Goal: Information Seeking & Learning: Learn about a topic

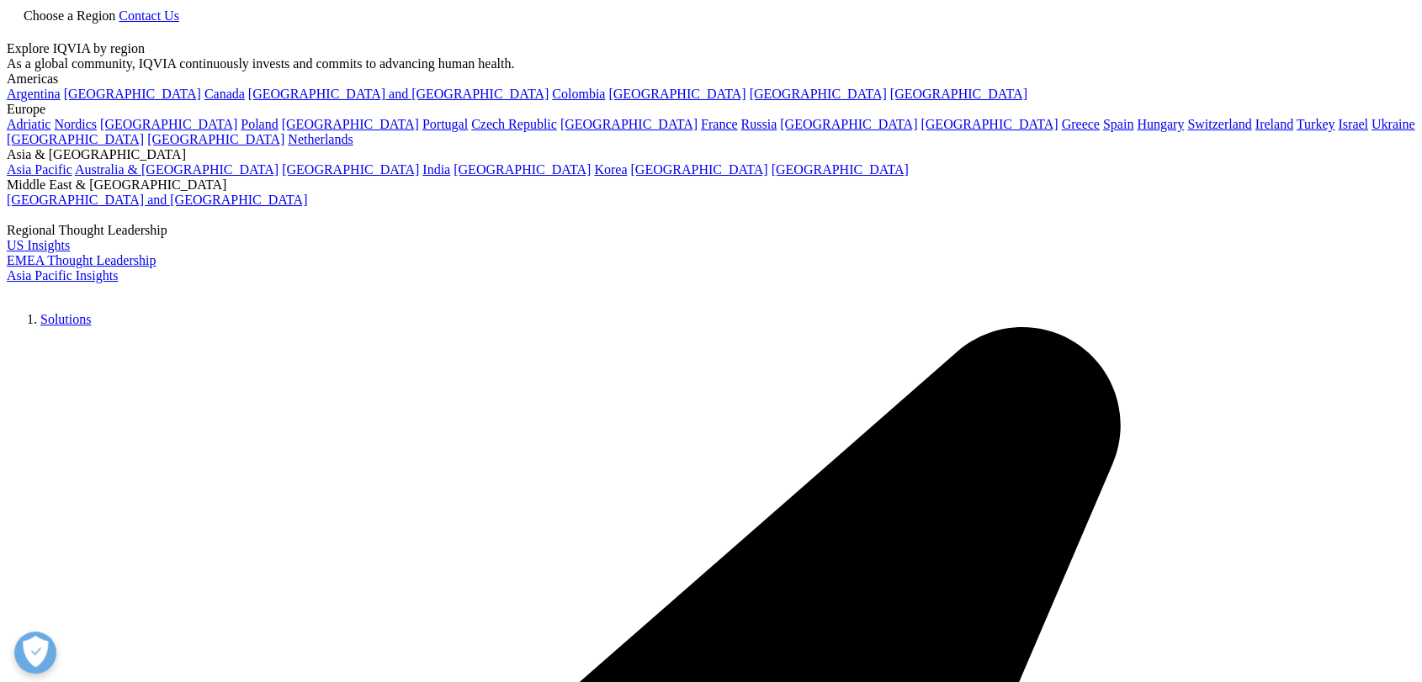
click at [20, 29] on icon at bounding box center [13, 31] width 13 height 14
click at [1189, 41] on div at bounding box center [711, 41] width 1408 height 0
type input "iqvia-ghg-emissions-"
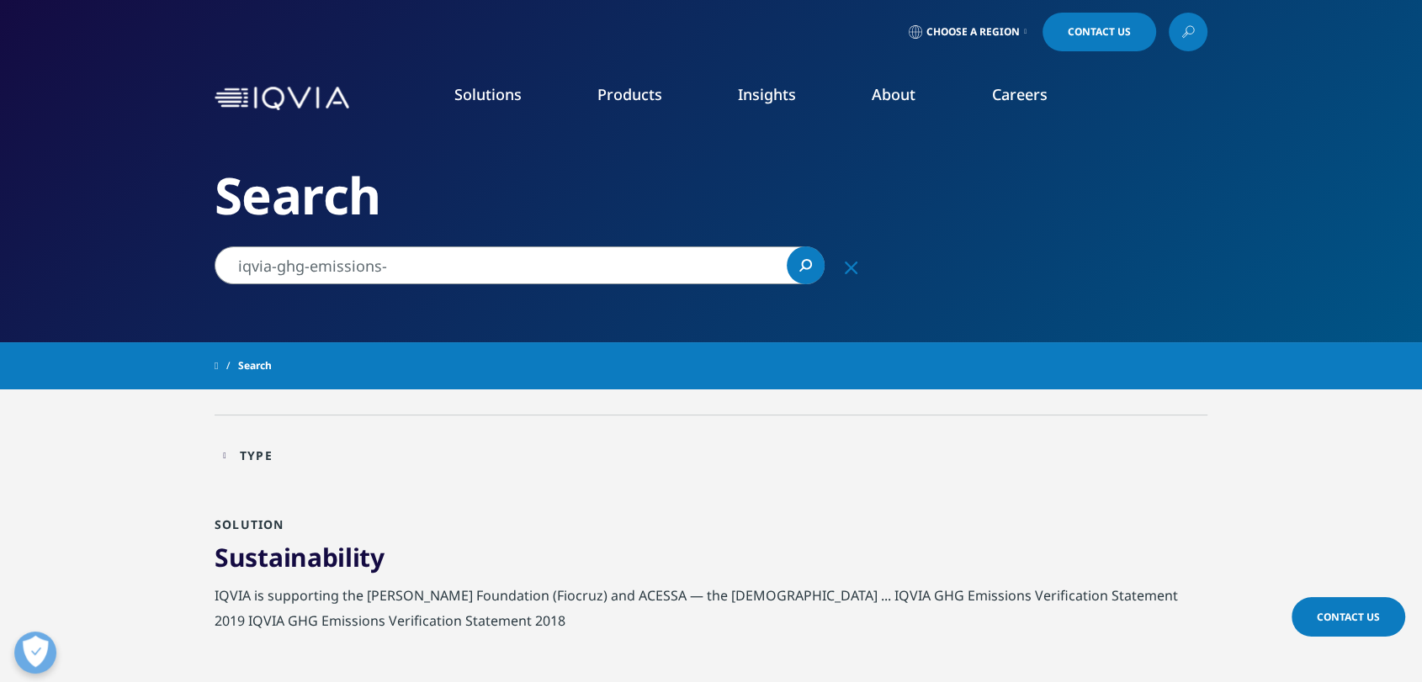
click at [453, 357] on link "Sustainability" at bounding box center [577, 354] width 337 height 19
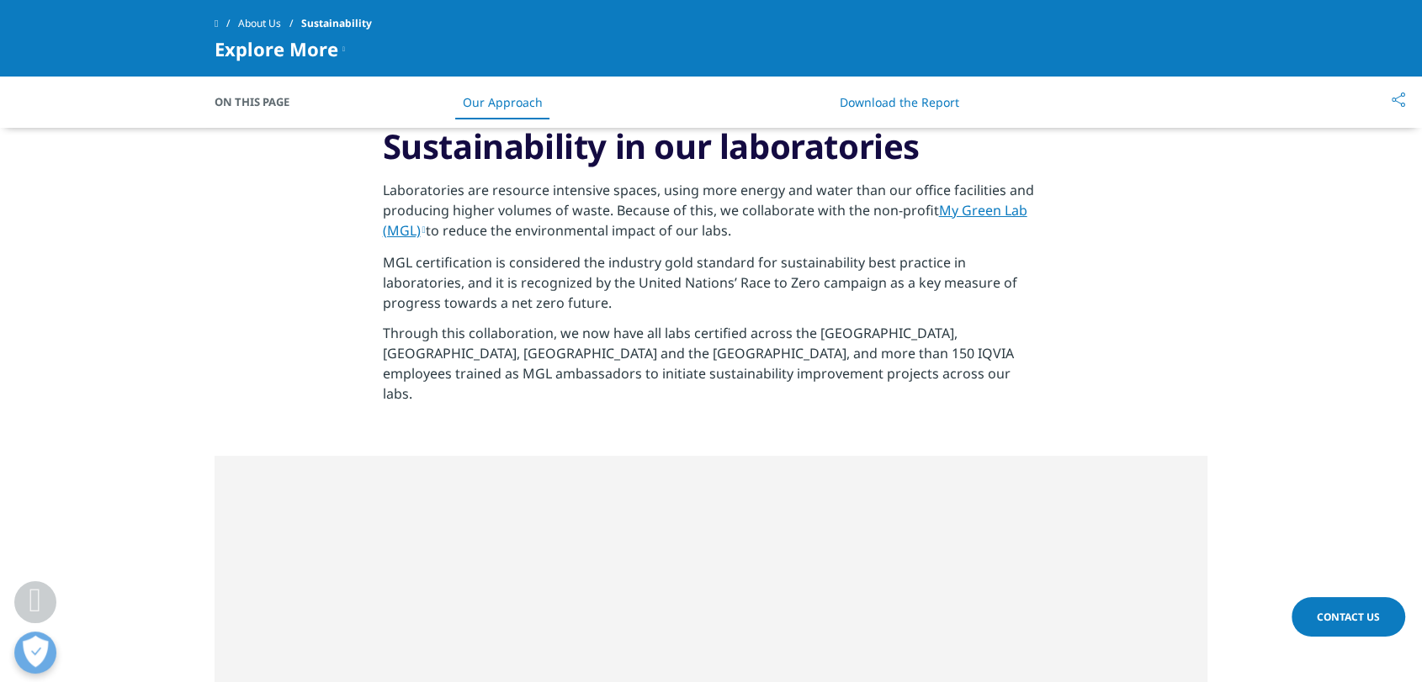
scroll to position [5420, 0]
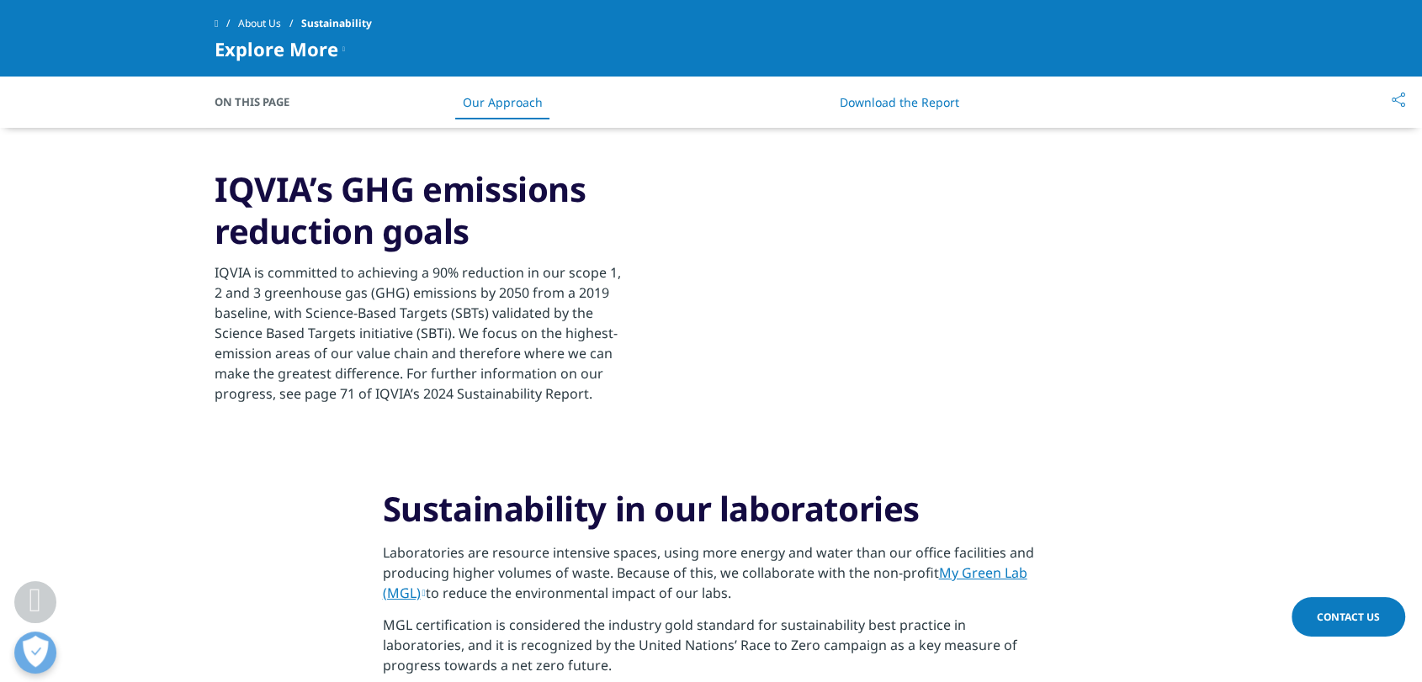
click at [485, 235] on h3 "IQVIA’s GHG emissions reduction goals" at bounding box center [418, 210] width 408 height 84
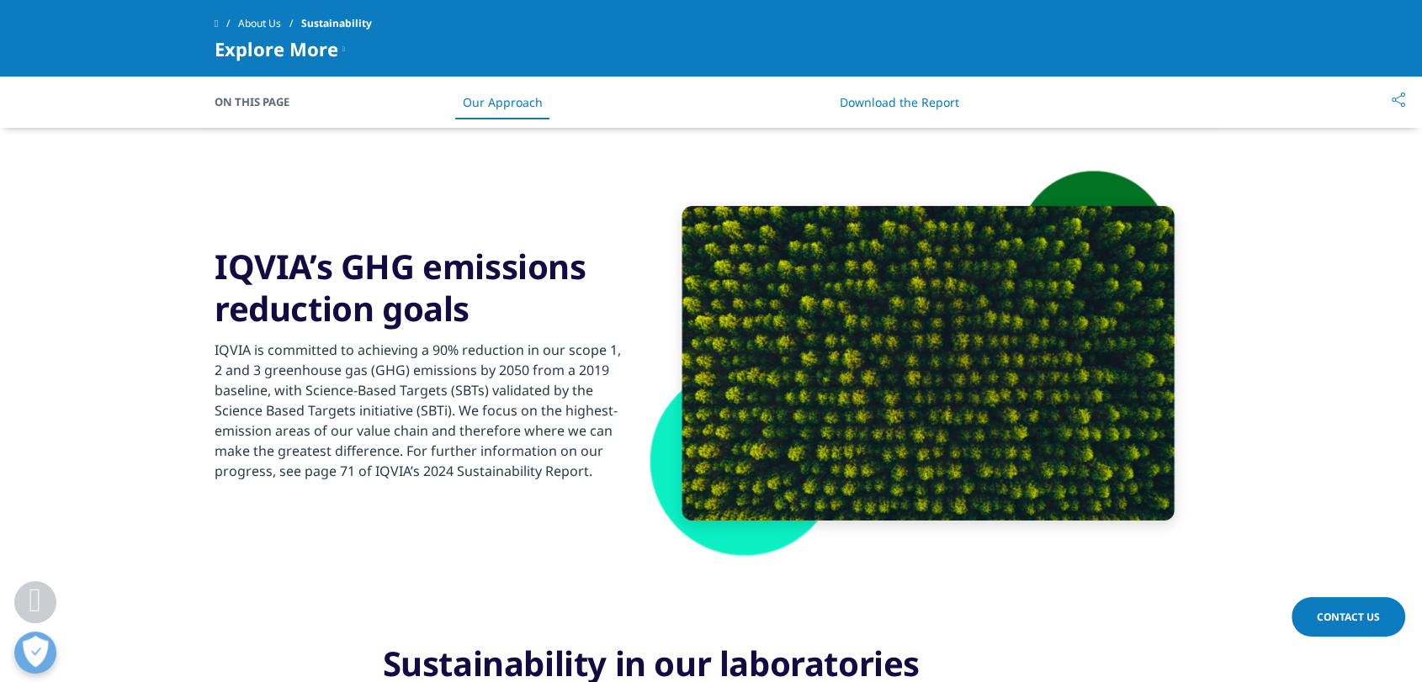
click at [411, 277] on h3 "IQVIA’s GHG emissions reduction goals" at bounding box center [418, 288] width 408 height 84
click at [497, 345] on div "IQVIA is committed to achieving a 90% reduction in our scope 1, 2 and 3 greenho…" at bounding box center [418, 405] width 408 height 151
click at [506, 401] on div "IQVIA is committed to achieving a 90% reduction in our scope 1, 2 and 3 greenho…" at bounding box center [418, 405] width 408 height 151
click at [1052, 334] on div at bounding box center [927, 363] width 492 height 315
click at [897, 344] on div at bounding box center [927, 363] width 492 height 315
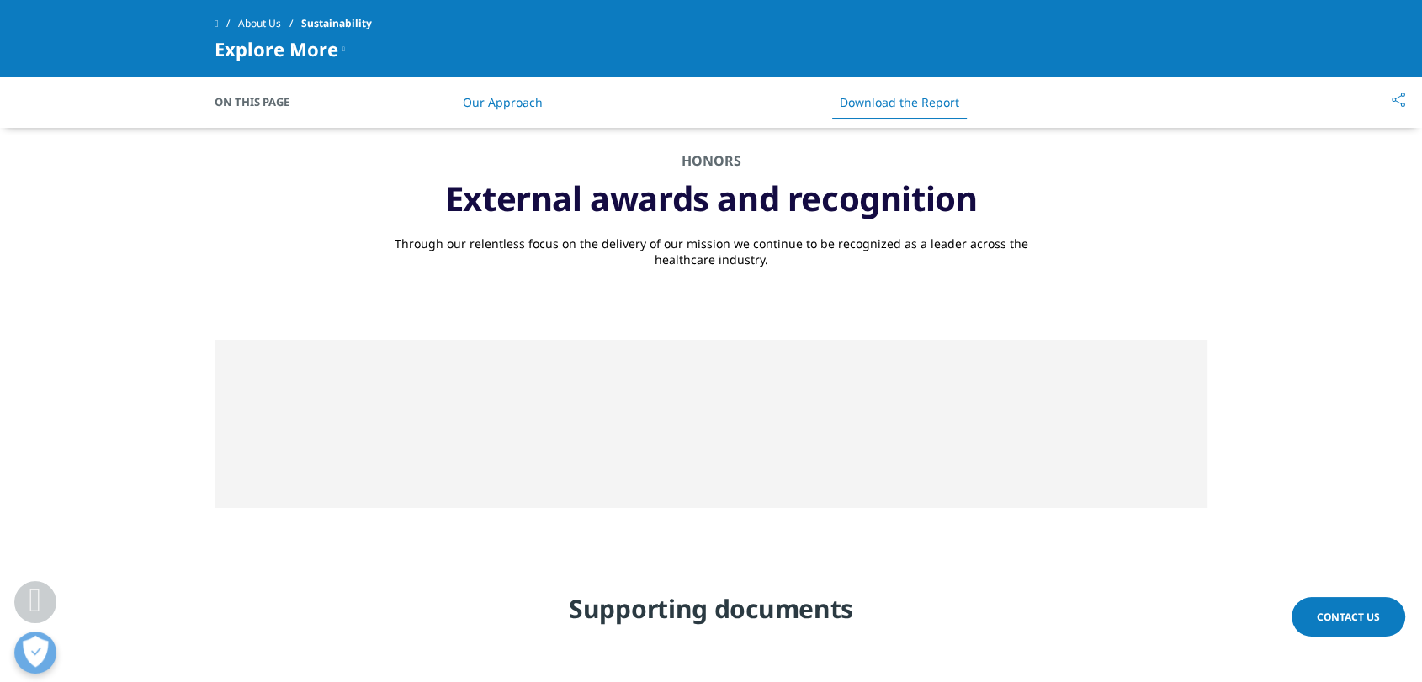
scroll to position [7570, 0]
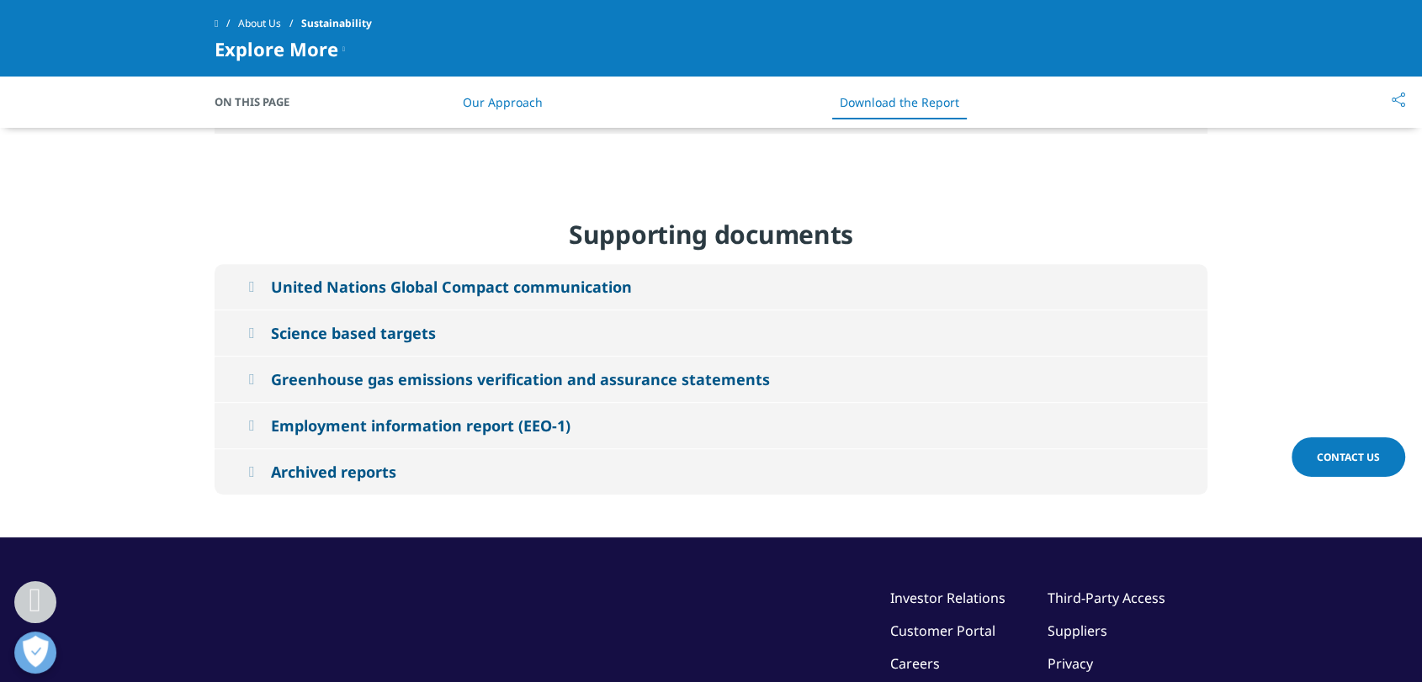
click at [359, 369] on div "Greenhouse gas emissions verification and assurance statements" at bounding box center [520, 379] width 499 height 20
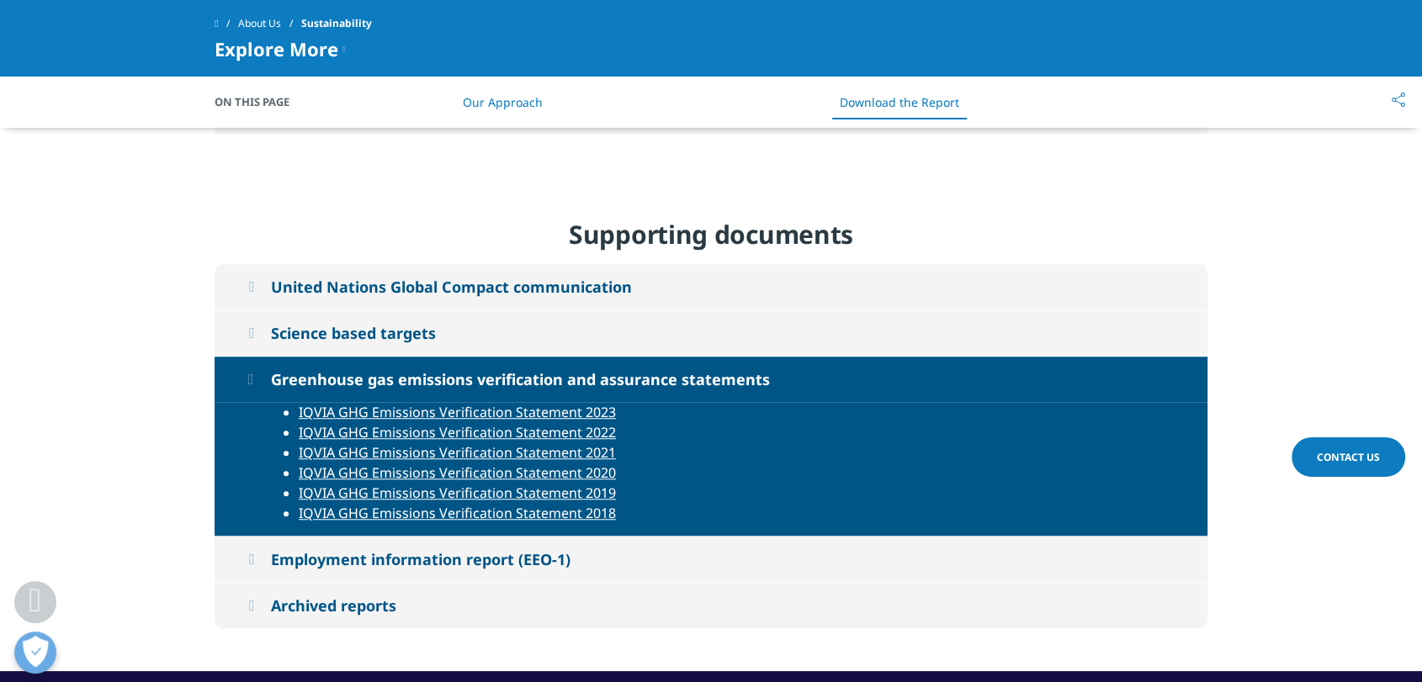
click at [545, 403] on link "IQVIA GHG Emissions Verification Statement 2023" at bounding box center [457, 412] width 317 height 19
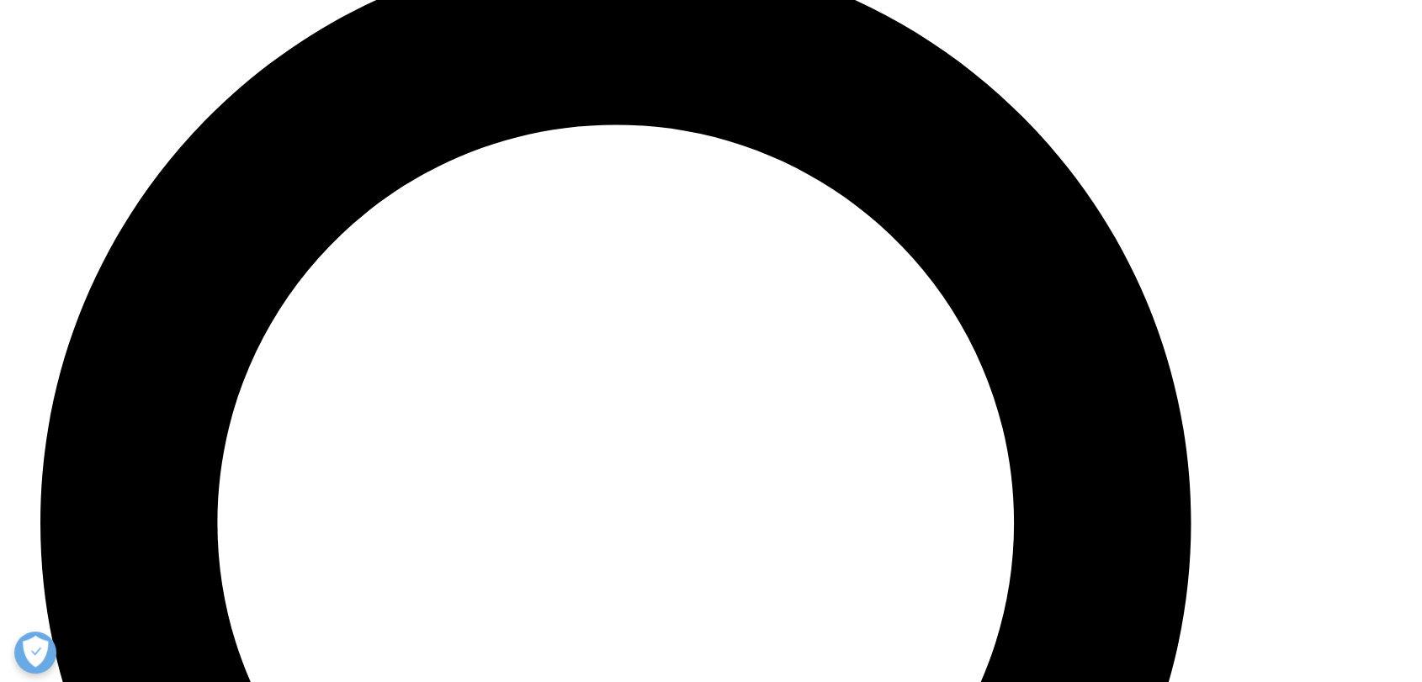
scroll to position [7617, 0]
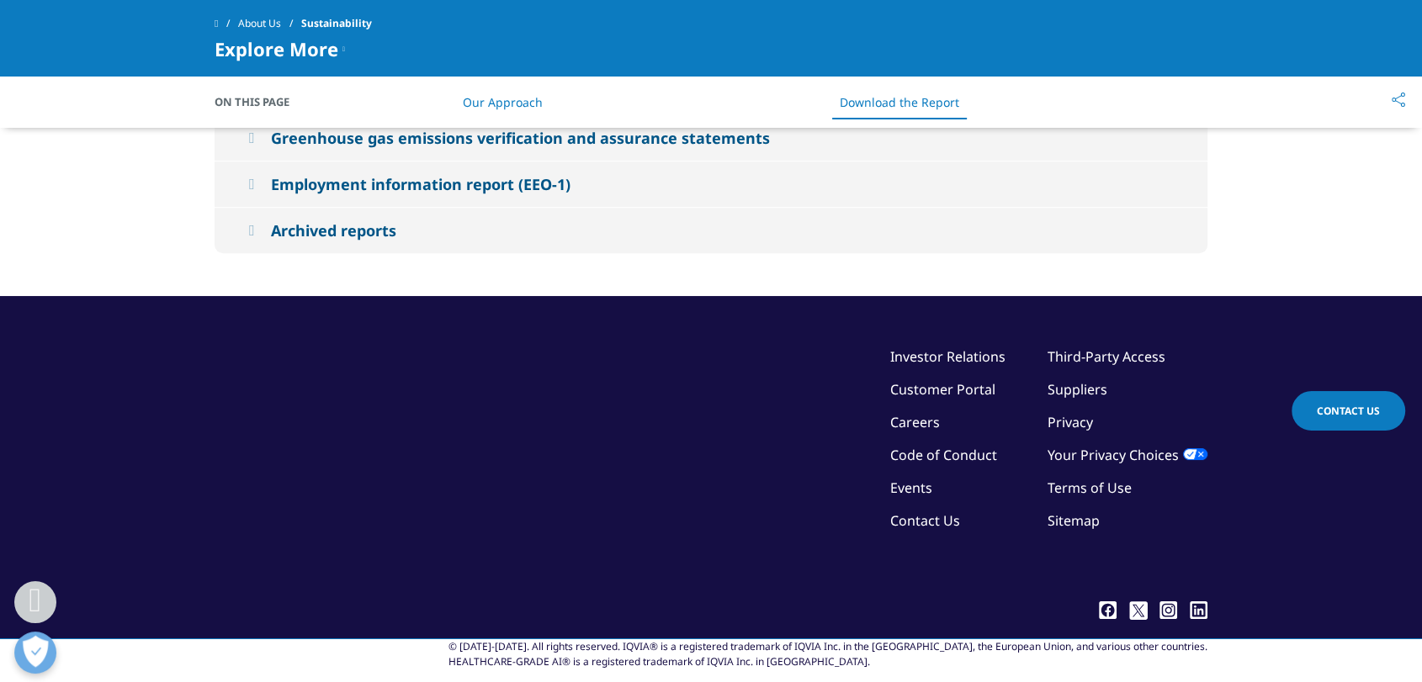
click at [516, 161] on button "Greenhouse gas emissions verification and assurance statements" at bounding box center [710, 137] width 993 height 45
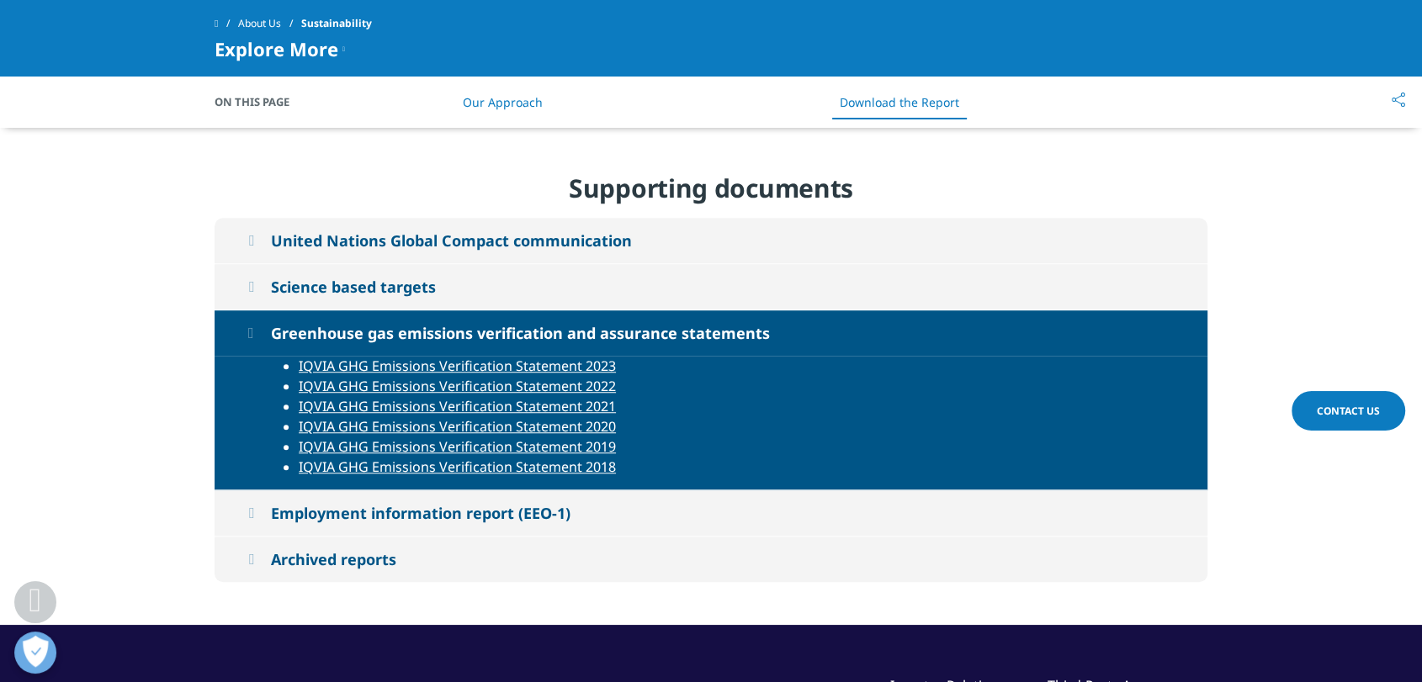
click at [596, 377] on link "IQVIA GHG Emissions Verification Statement 2022" at bounding box center [457, 386] width 317 height 19
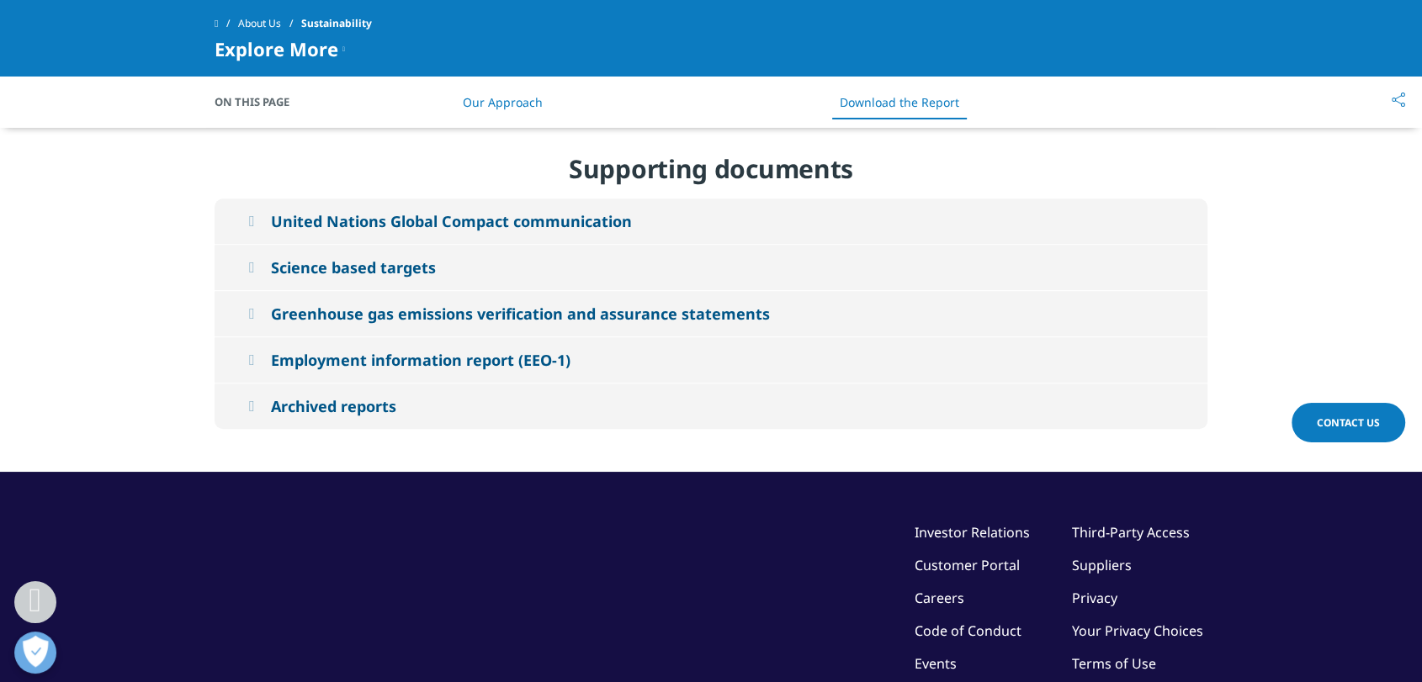
scroll to position [7604, 0]
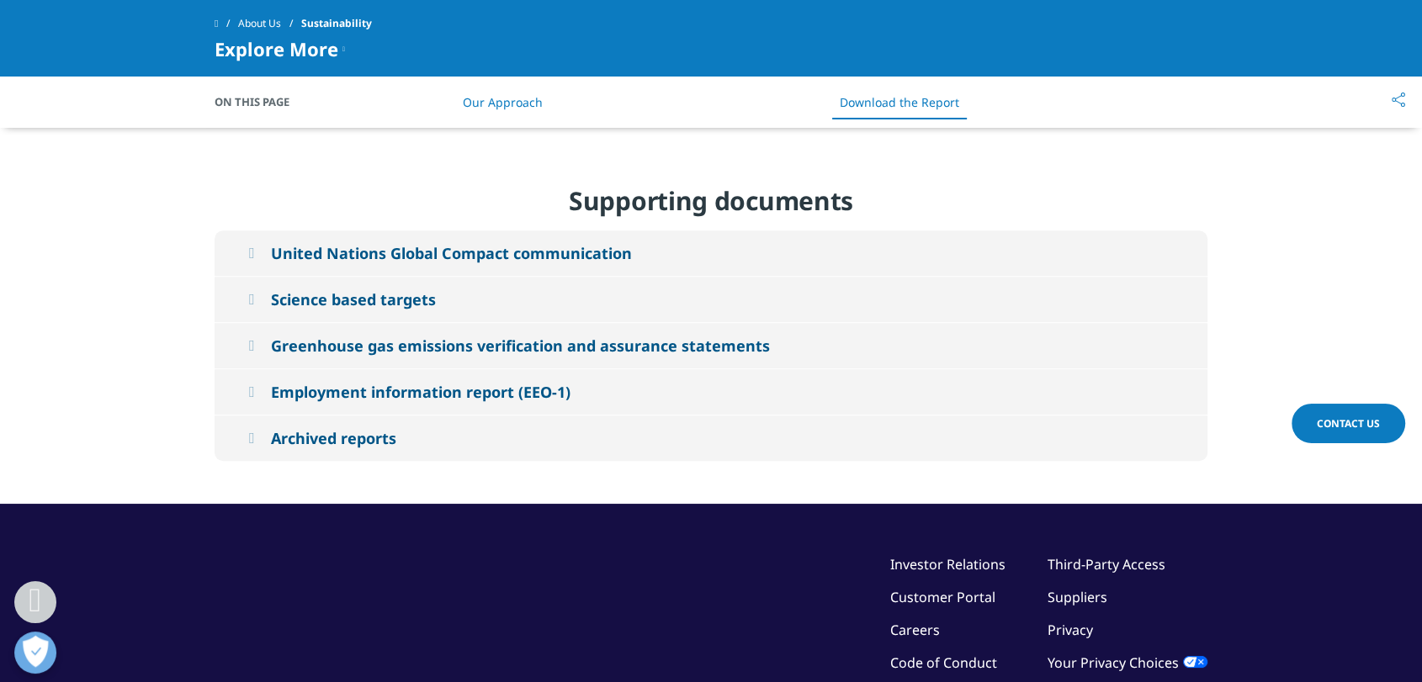
click at [447, 243] on div "United Nations Global Compact communication" at bounding box center [451, 253] width 361 height 20
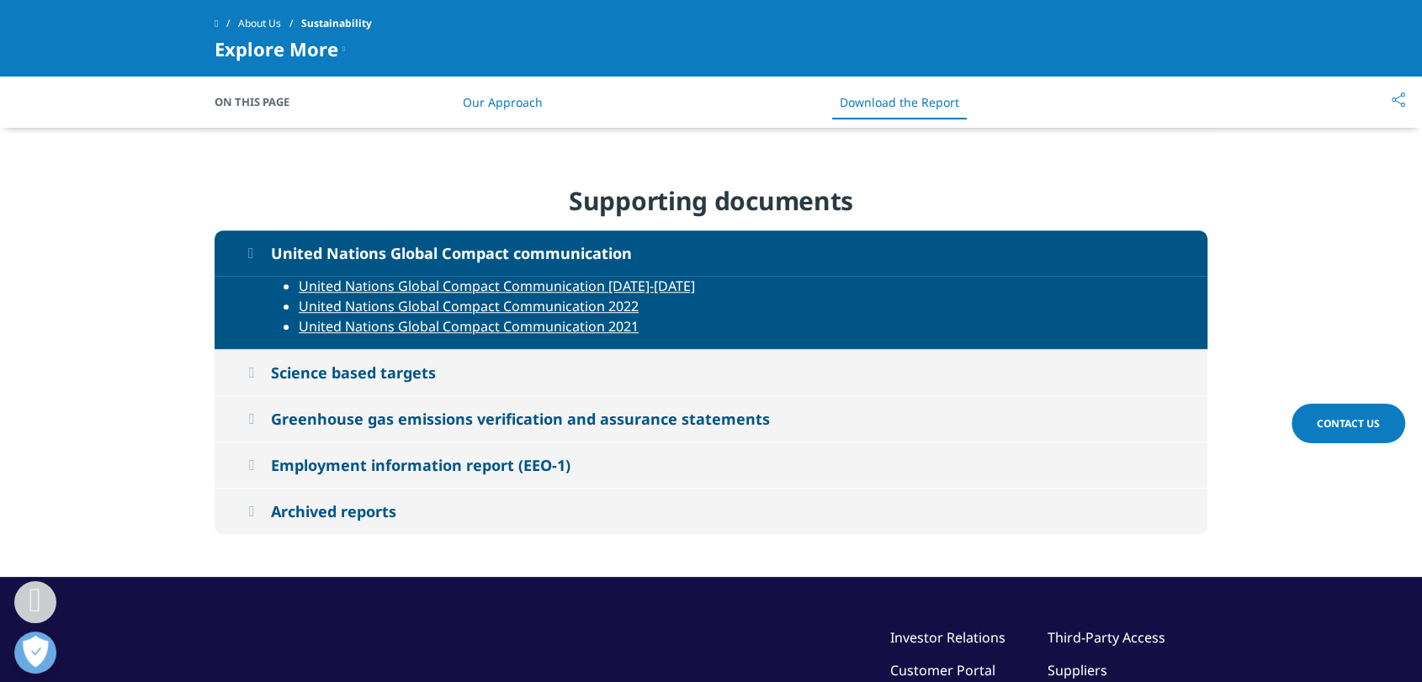
click at [384, 363] on div "Science based targets" at bounding box center [353, 373] width 165 height 20
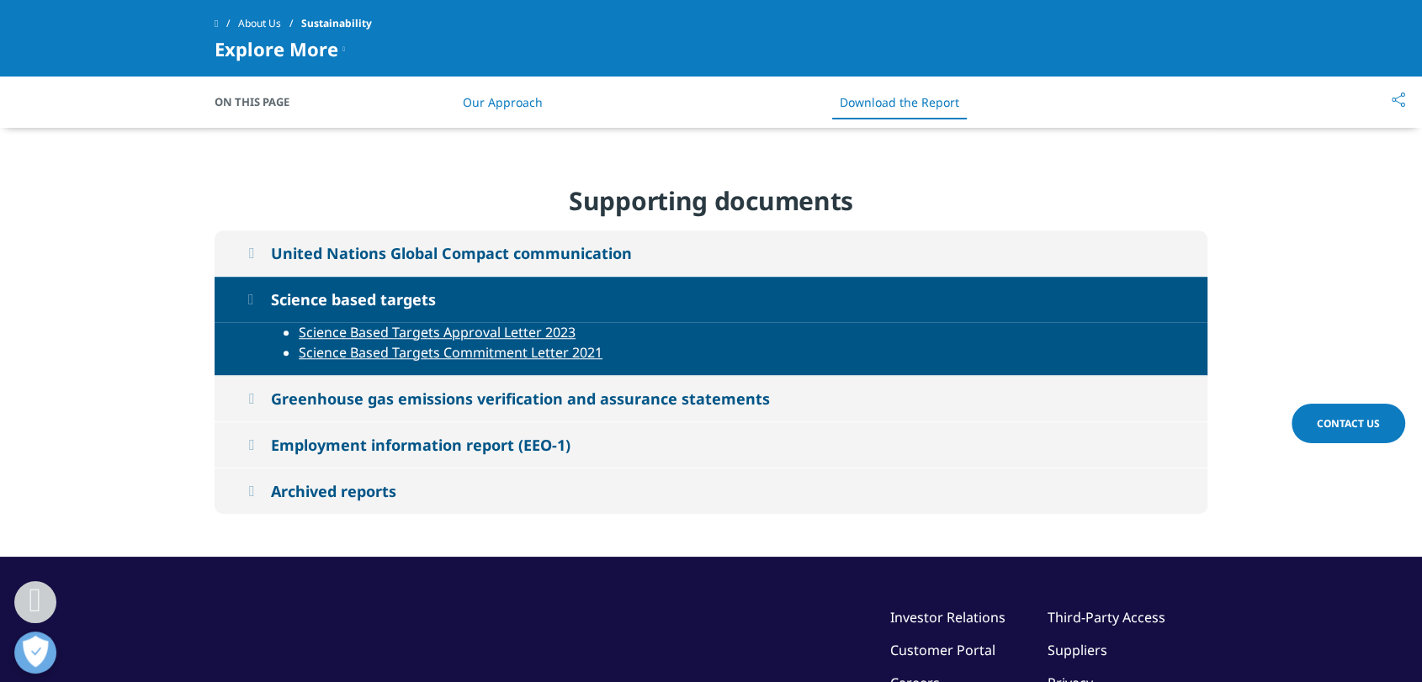
click at [495, 389] on div "Greenhouse gas emissions verification and assurance statements" at bounding box center [520, 399] width 499 height 20
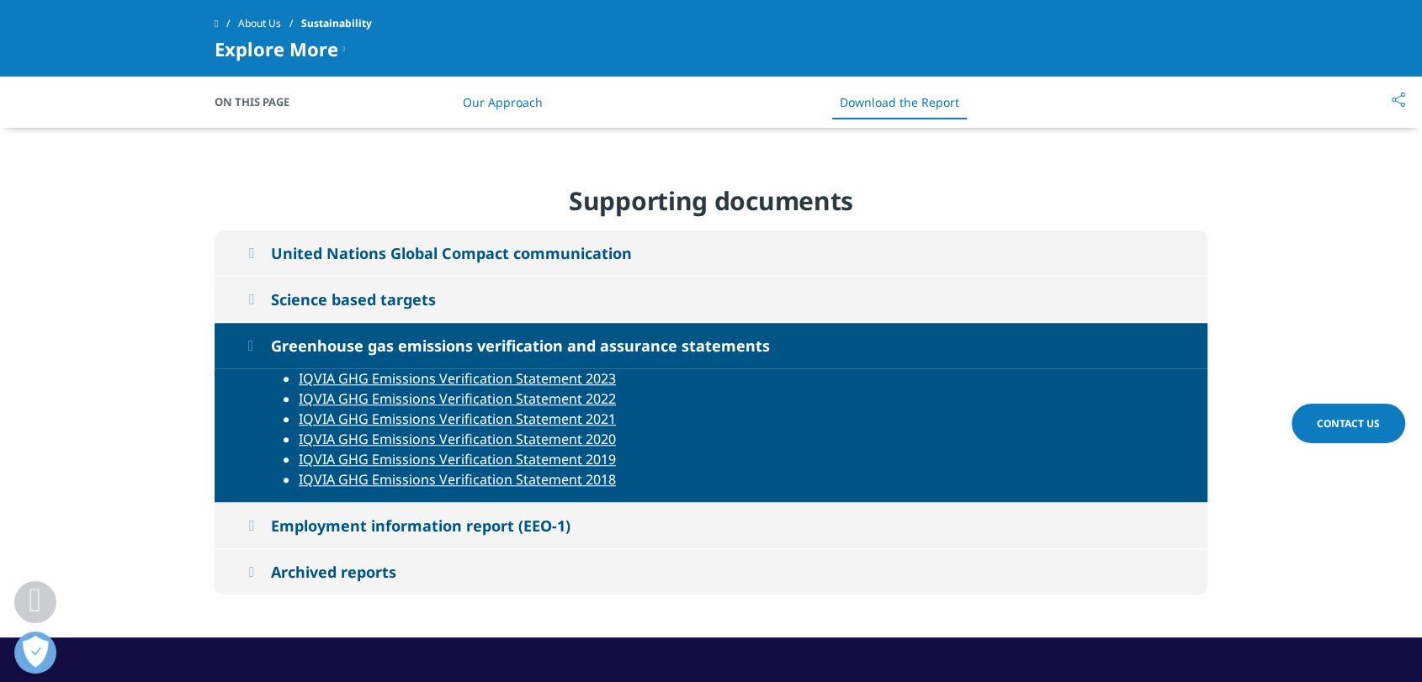
click at [572, 410] on link "IQVIA GHG Emissions Verification Statement 2021" at bounding box center [457, 419] width 317 height 19
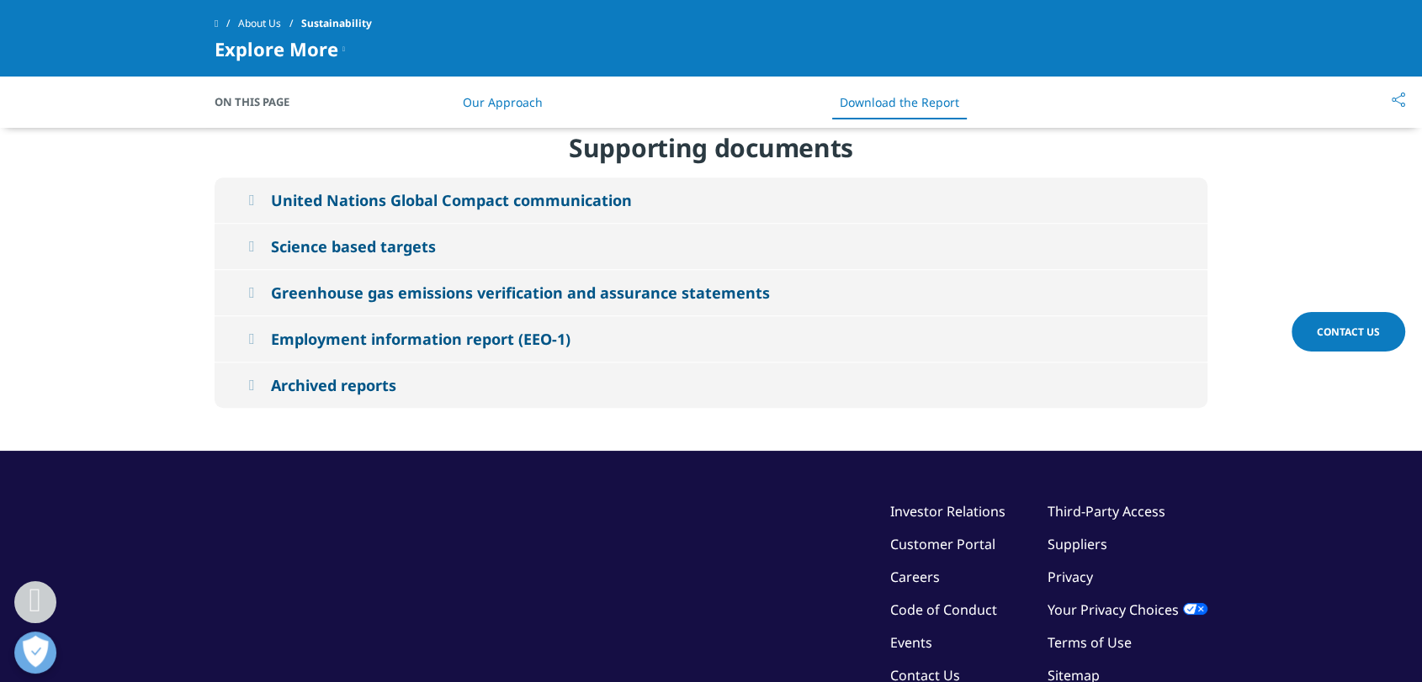
scroll to position [7696, 0]
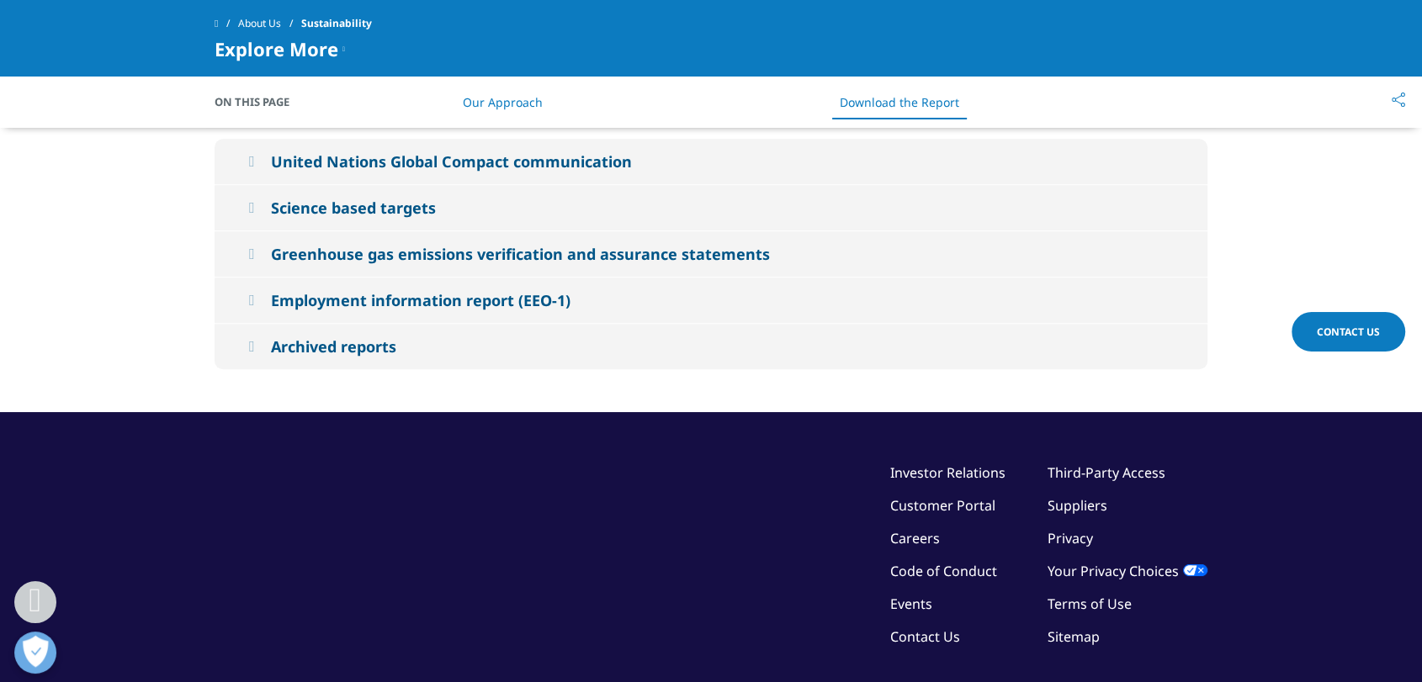
click at [316, 336] on div "Archived reports" at bounding box center [333, 346] width 125 height 20
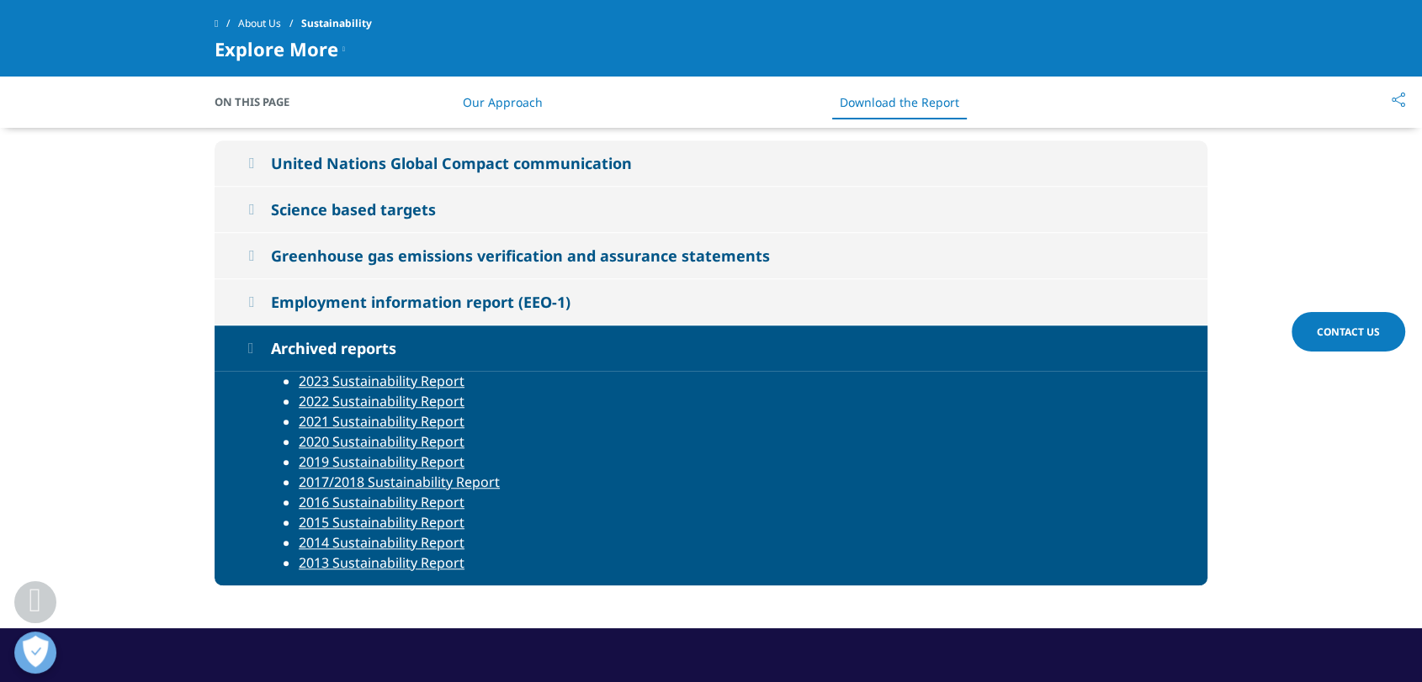
scroll to position [7509, 0]
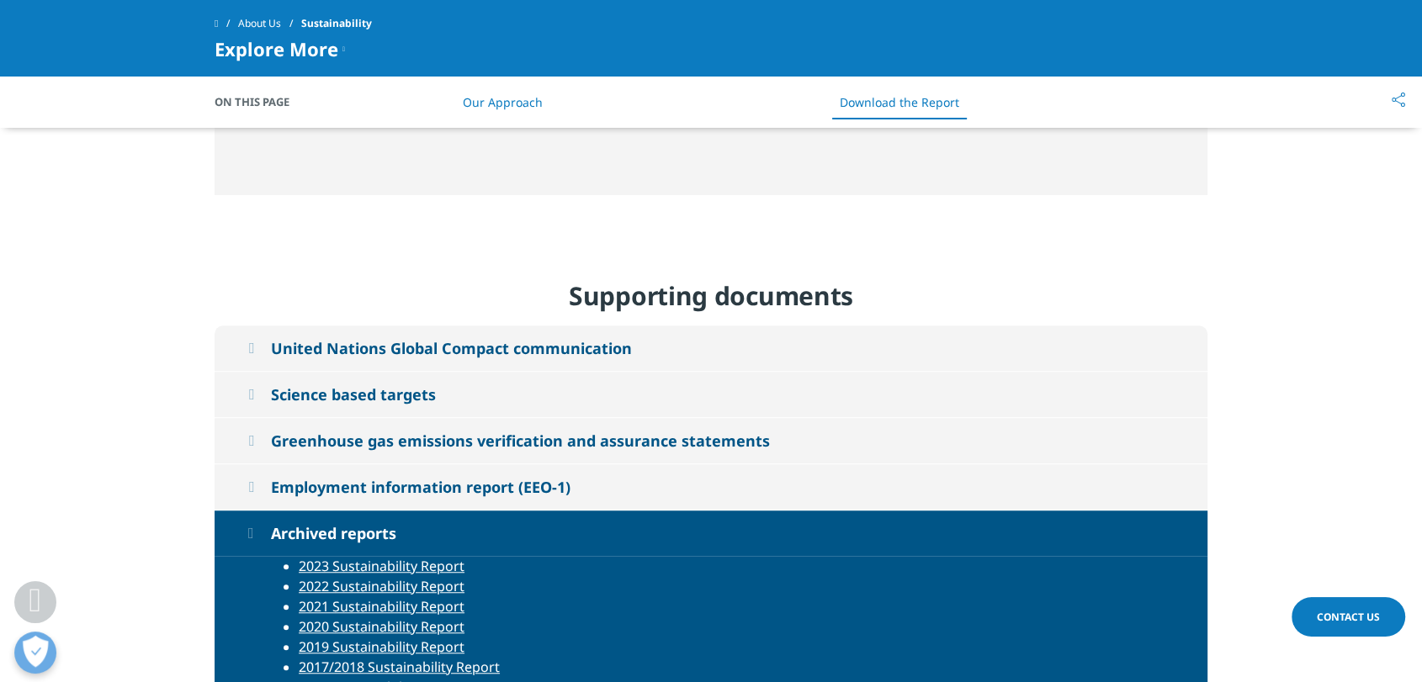
click at [368, 477] on div "Employment information report (EEO-1)" at bounding box center [420, 487] width 299 height 20
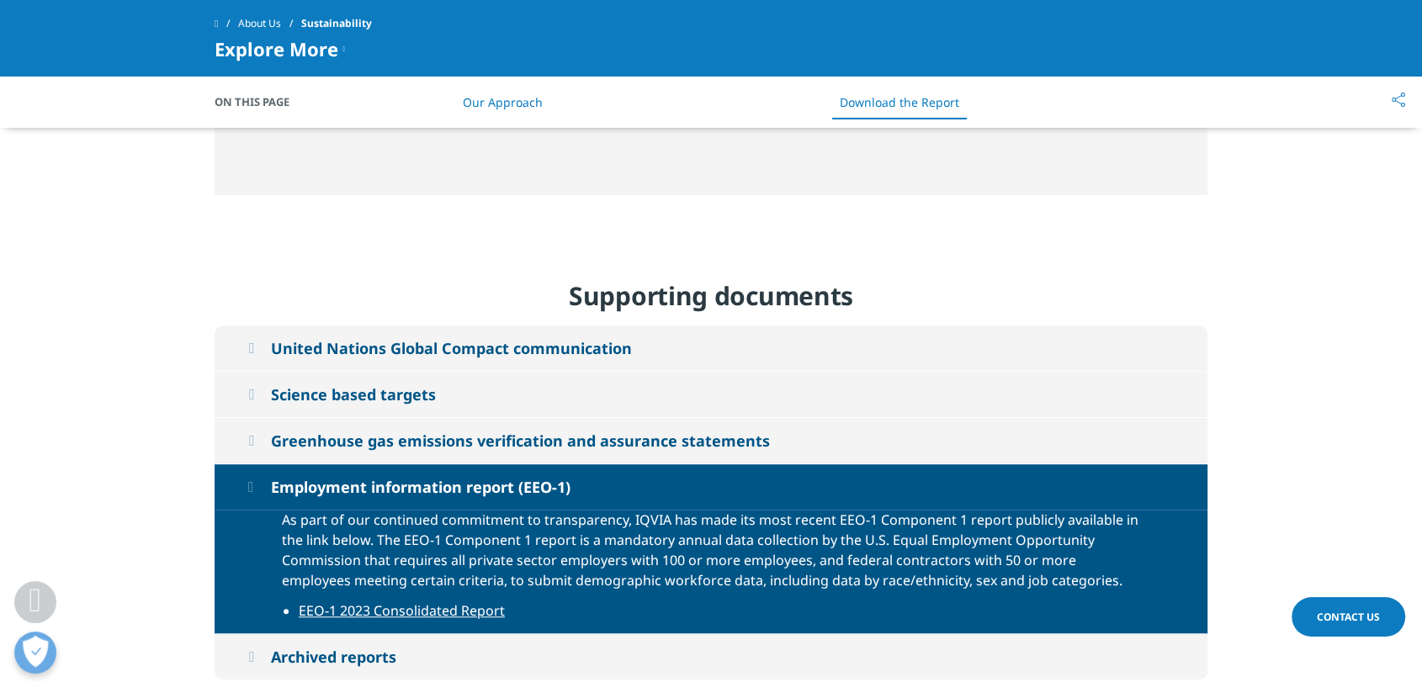
click at [462, 601] on link "EEO-1 2023 Consolidated Report" at bounding box center [402, 610] width 206 height 19
